Goal: Information Seeking & Learning: Learn about a topic

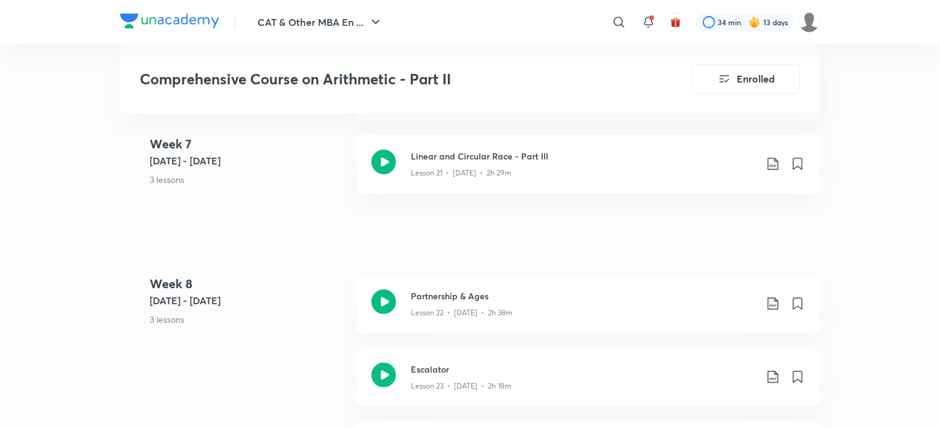
scroll to position [2362, 0]
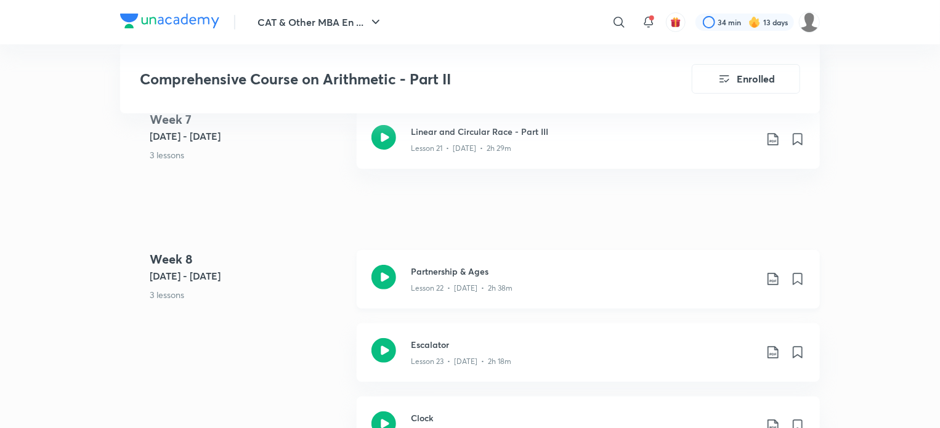
click at [387, 291] on div at bounding box center [384, 279] width 25 height 29
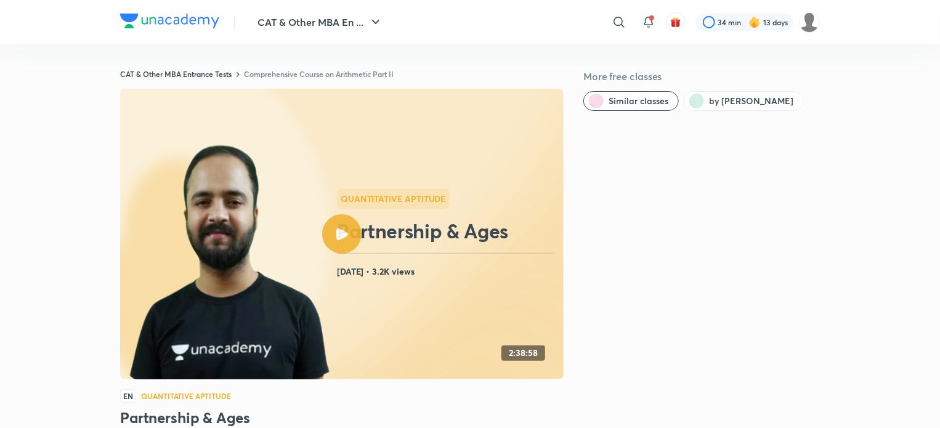
click at [274, 73] on link "Comprehensive Course on Arithmetic Part II" at bounding box center [319, 74] width 150 height 10
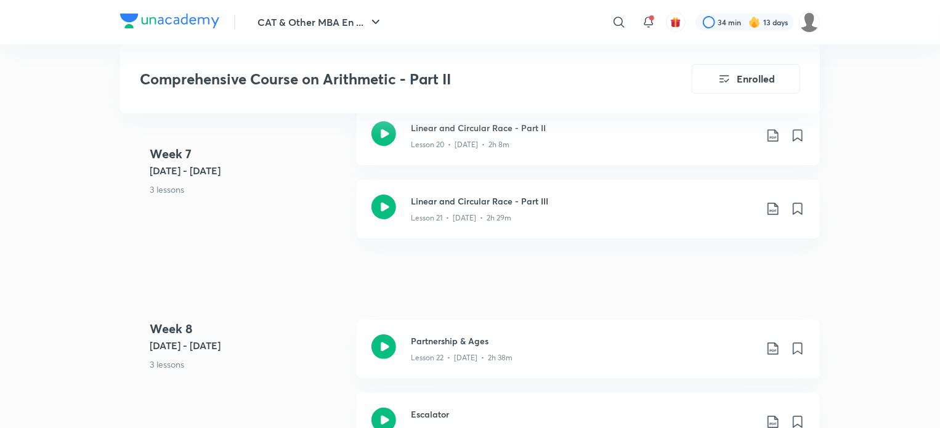
scroll to position [2298, 0]
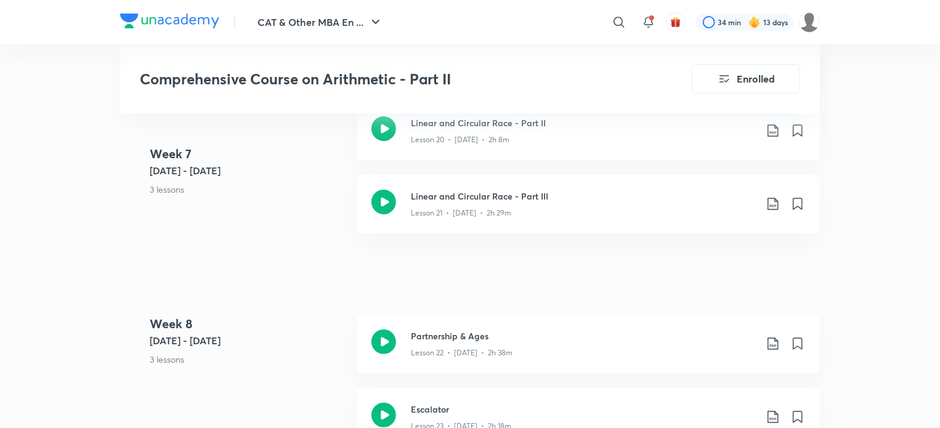
click at [298, 153] on h4 "Week 7" at bounding box center [248, 154] width 197 height 18
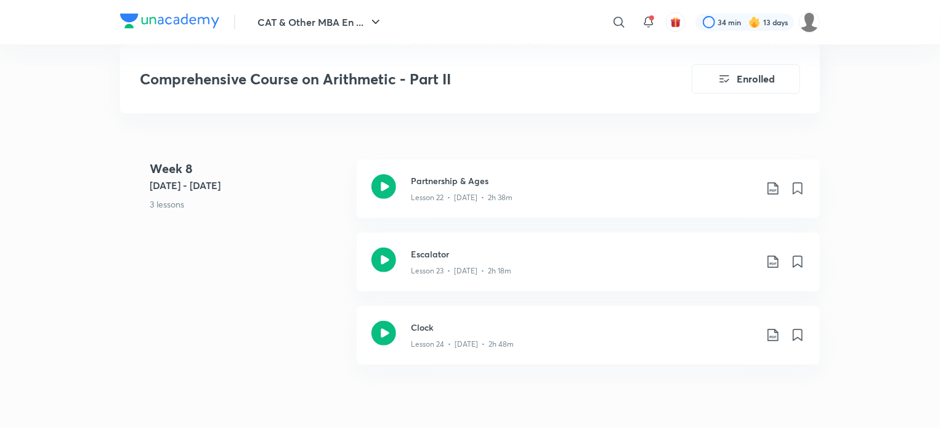
scroll to position [2454, 0]
click at [439, 201] on p "Lesson 22 • Jun 24 • 2h 38m" at bounding box center [462, 197] width 102 height 11
